Goal: Use online tool/utility: Utilize a website feature to perform a specific function

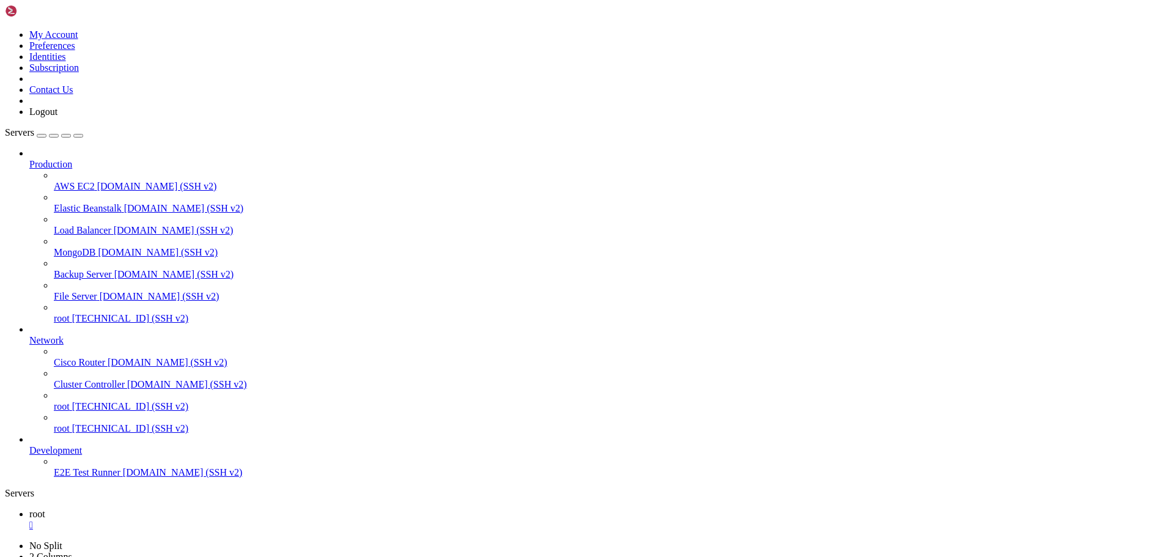
scroll to position [641470, 0]
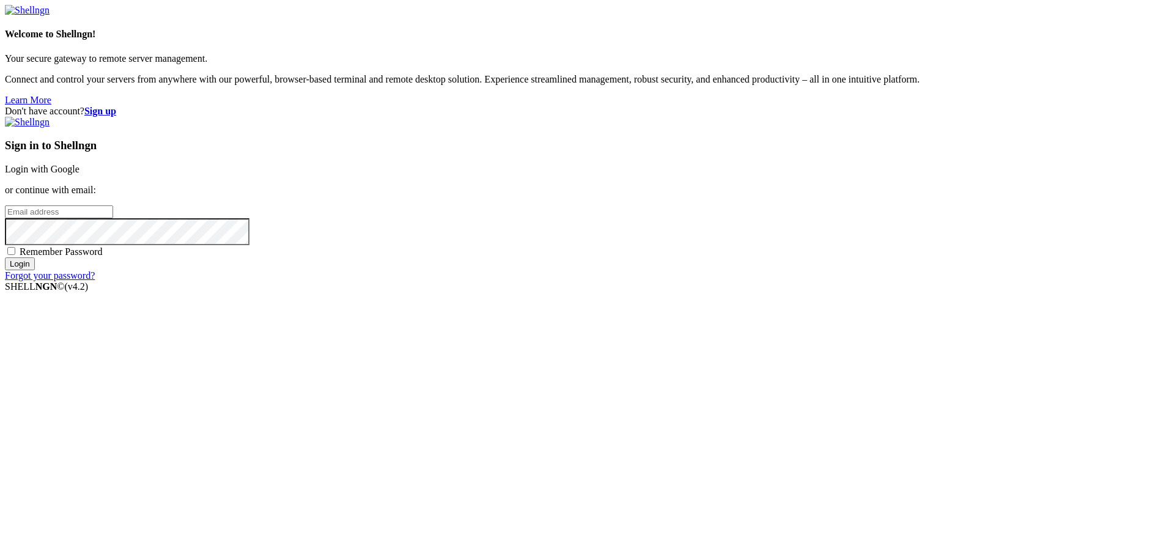
click at [80, 174] on link "Login with Google" at bounding box center [42, 169] width 75 height 10
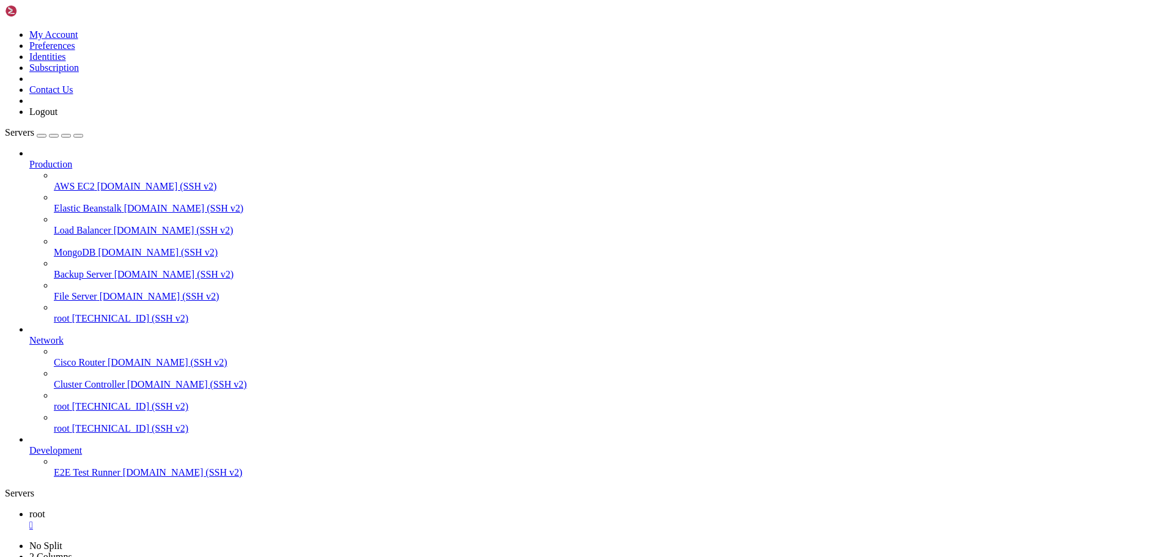
scroll to position [641481, 0]
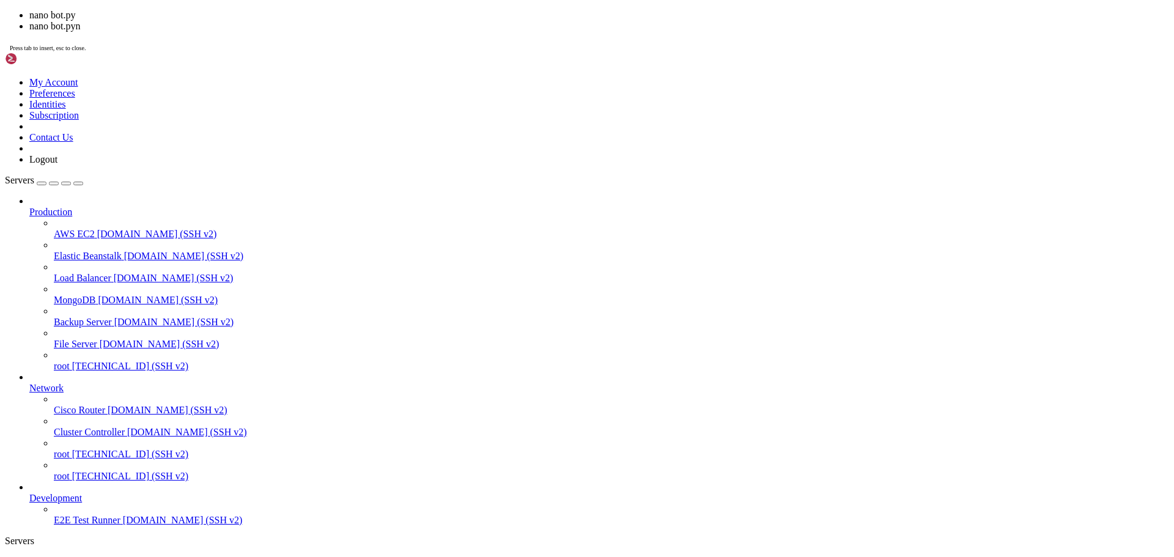
scroll to position [732718, 0]
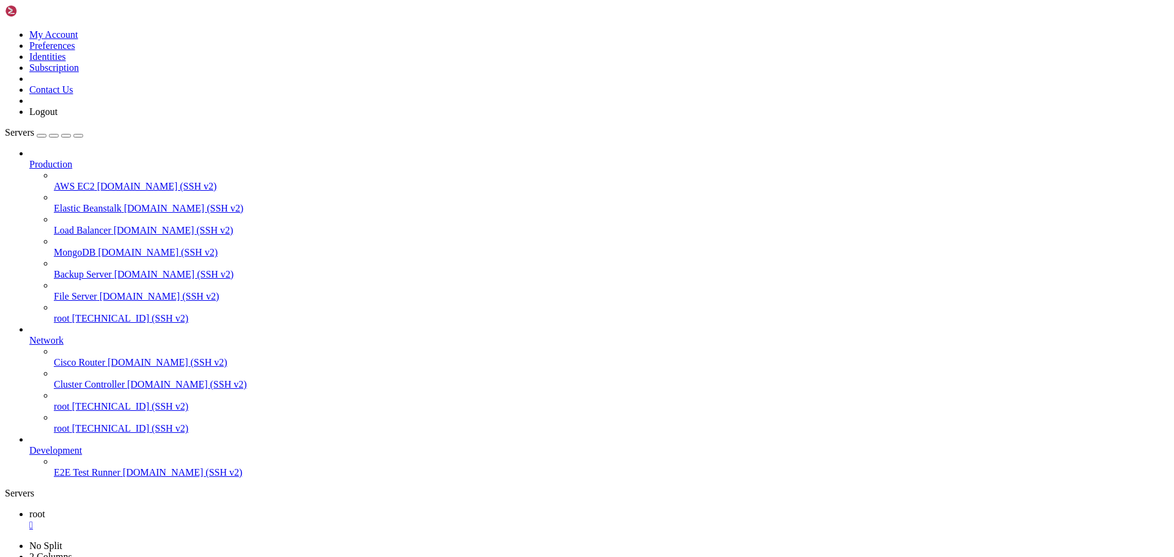
drag, startPoint x: 10, startPoint y: 747, endPoint x: 406, endPoint y: 933, distance: 437.0
drag, startPoint x: 13, startPoint y: 746, endPoint x: 612, endPoint y: 948, distance: 631.9
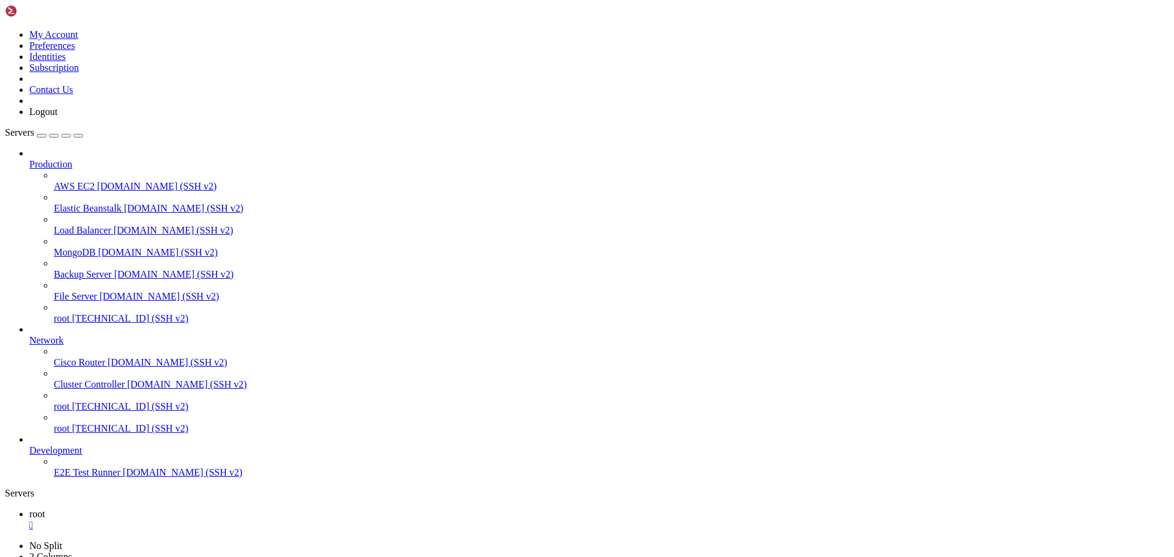
drag, startPoint x: 184, startPoint y: 1196, endPoint x: 193, endPoint y: 1195, distance: 8.6
drag, startPoint x: 181, startPoint y: 1193, endPoint x: 363, endPoint y: 1197, distance: 181.7
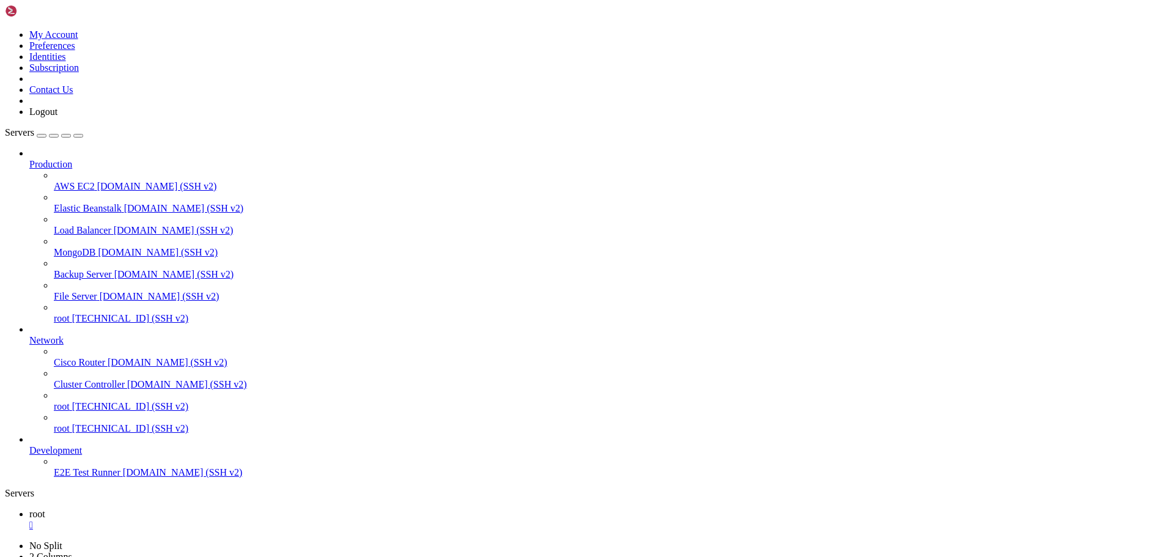
scroll to position [736389, 0]
